Goal: Task Accomplishment & Management: Use online tool/utility

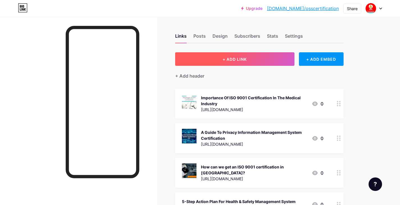
click at [245, 60] on span "+ ADD LINK" at bounding box center [234, 59] width 24 height 5
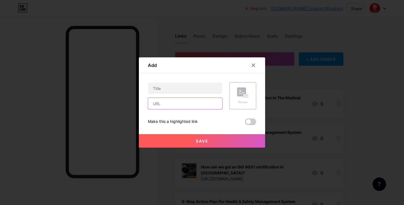
click at [173, 101] on input "text" at bounding box center [185, 103] width 74 height 11
paste input "[URL][DOMAIN_NAME]"
paste input "Step-by-Step ISO Documentation Guide for First-Time Applicants"
type input "[URL][DOMAIN_NAME]"
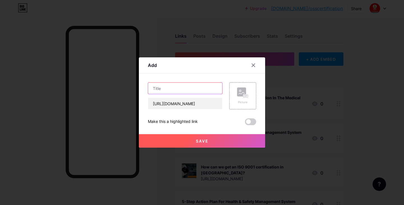
click at [179, 89] on input "text" at bounding box center [185, 87] width 74 height 11
paste input "Step-by-Step ISO Documentation Guide for First-Time Applicants"
type input "Step-by-Step ISO Documentation Guide for First-Time Applicants"
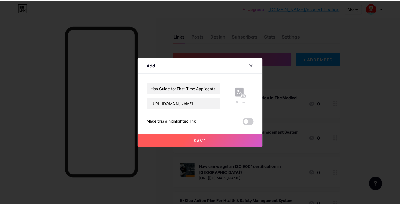
scroll to position [0, 0]
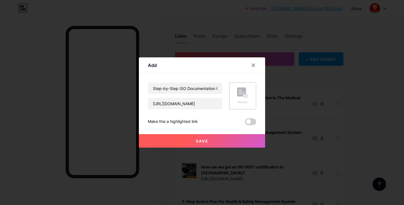
click at [244, 99] on div "Picture" at bounding box center [242, 95] width 11 height 17
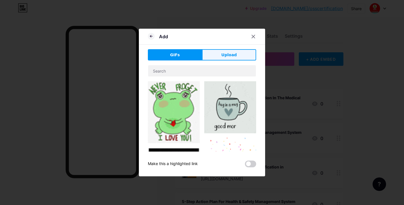
click at [228, 54] on span "Upload" at bounding box center [228, 55] width 15 height 6
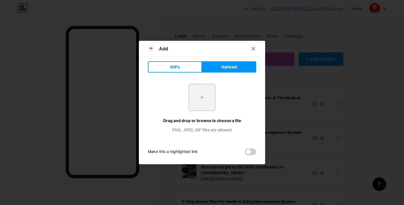
click at [198, 127] on div "PNG, JPEG, GIF files are allowed" at bounding box center [202, 130] width 108 height 6
click at [206, 93] on input "file" at bounding box center [202, 97] width 26 height 26
type input "C:\fakepath\Preparing for an ISO Certification Audit Pro Tips for Success.jpg"
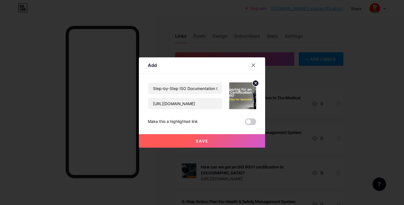
click at [215, 143] on button "Save" at bounding box center [202, 140] width 126 height 13
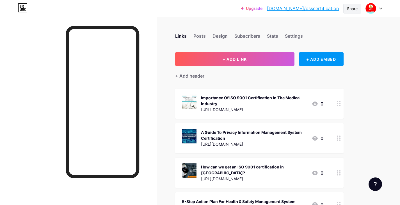
click at [359, 9] on div "Share" at bounding box center [352, 9] width 18 height 10
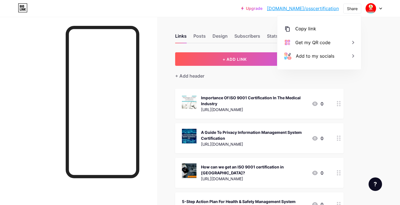
drag, startPoint x: 316, startPoint y: 29, endPoint x: 253, endPoint y: 16, distance: 64.4
click at [315, 29] on div "Copy link" at bounding box center [319, 28] width 84 height 13
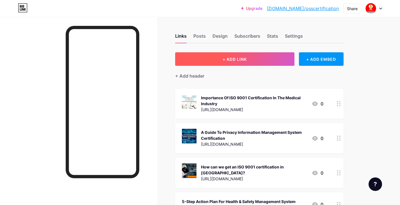
click at [232, 58] on span "+ ADD LINK" at bounding box center [234, 59] width 24 height 5
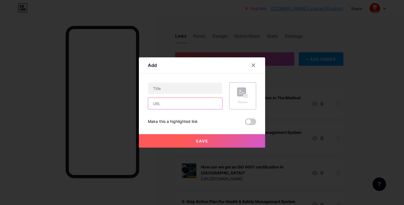
click at [162, 104] on input "text" at bounding box center [185, 103] width 74 height 11
paste input "[URL][DOMAIN_NAME]"
type input "[URL][DOMAIN_NAME]"
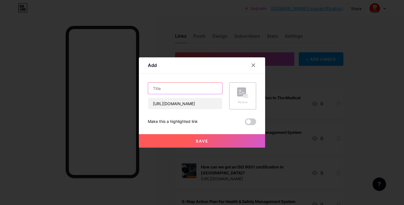
scroll to position [0, 0]
click at [162, 85] on input "text" at bounding box center [185, 87] width 74 height 11
paste input "Step-by-Step ISO Documentation Guide for First-Time Applicants"
type input "Step-by-Step ISO Documentation Guide for First-Time Applicants"
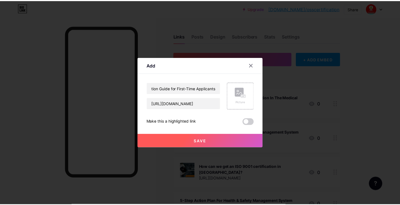
scroll to position [0, 0]
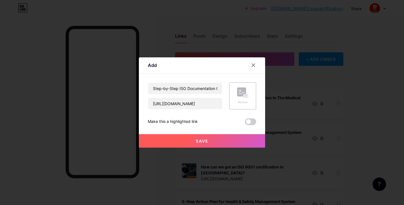
click at [220, 137] on button "Save" at bounding box center [202, 140] width 126 height 13
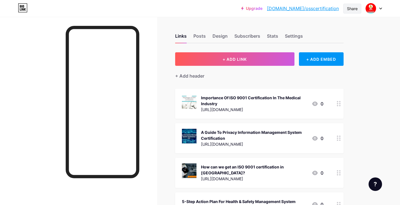
click at [353, 12] on div "Share" at bounding box center [352, 9] width 18 height 10
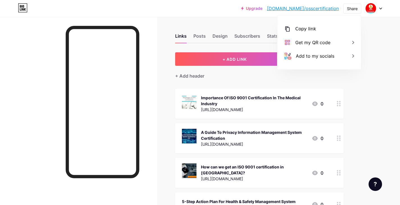
drag, startPoint x: 326, startPoint y: 28, endPoint x: 226, endPoint y: 6, distance: 102.9
click at [325, 28] on div "Copy link" at bounding box center [319, 28] width 84 height 13
